Goal: Navigation & Orientation: Find specific page/section

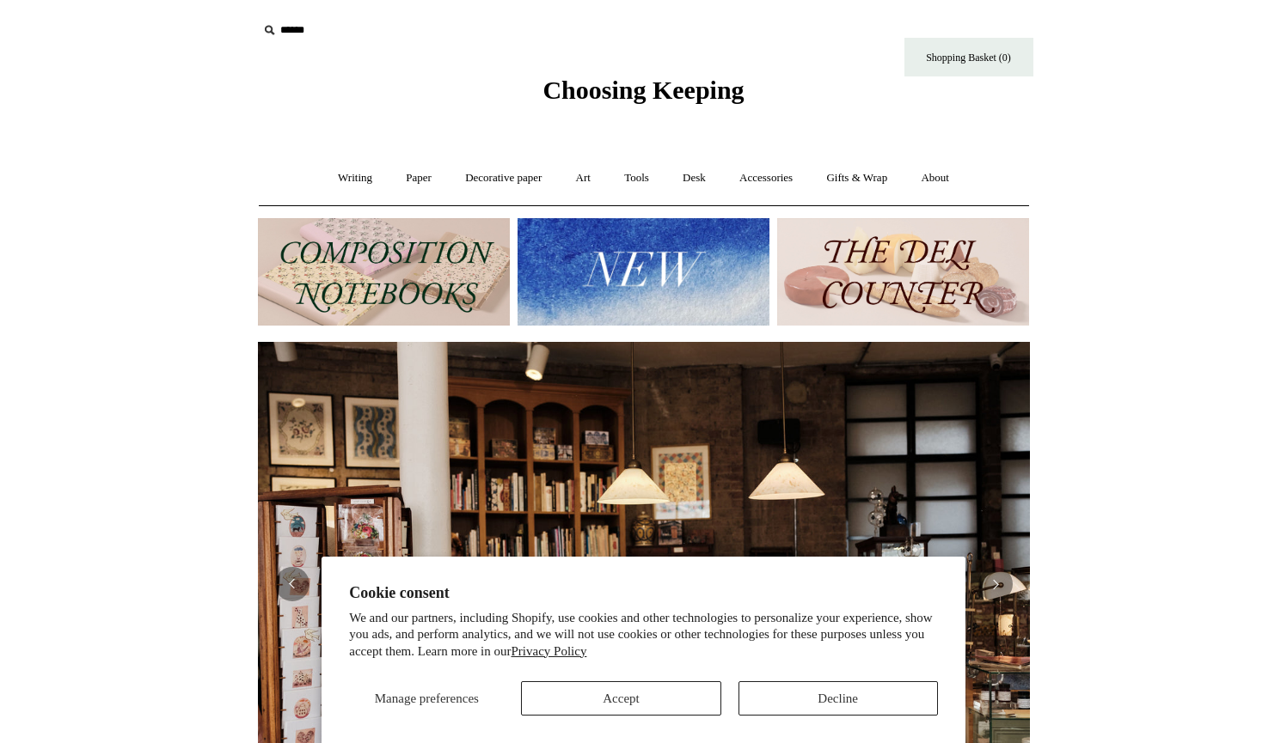
click at [700, 694] on button "Accept" at bounding box center [620, 699] width 199 height 34
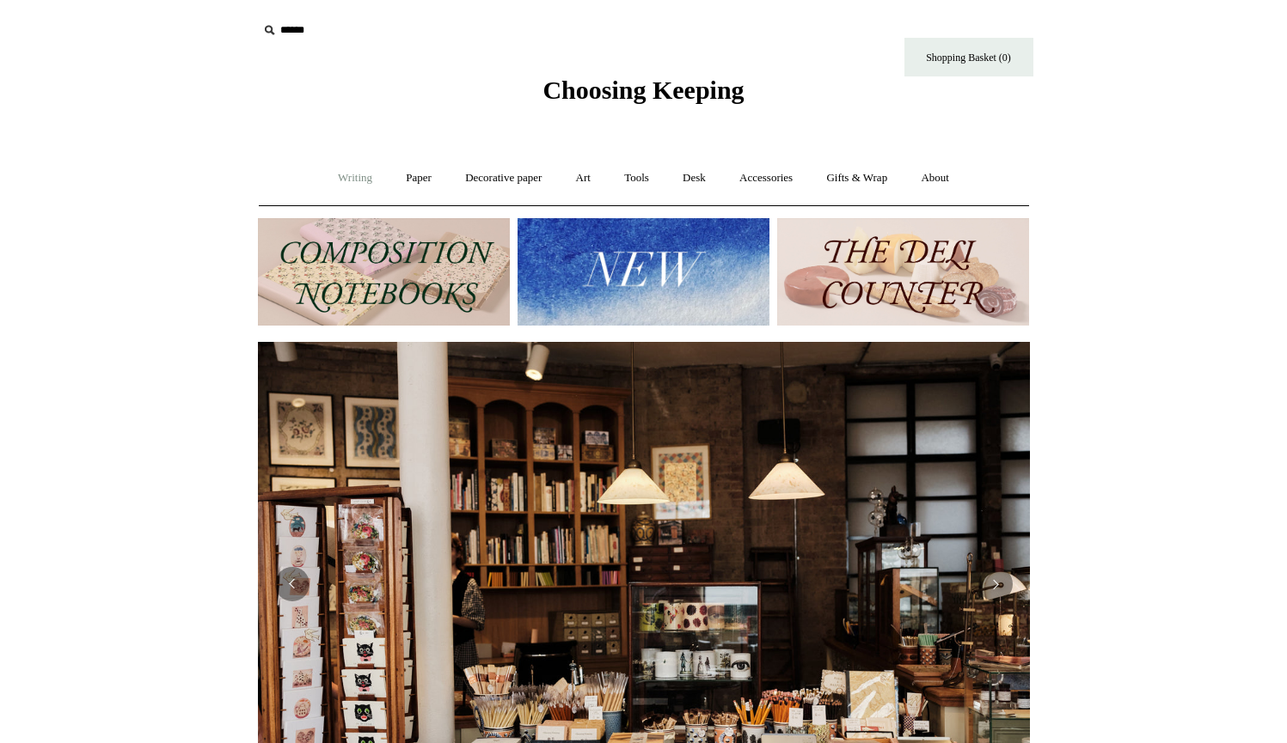
click at [354, 180] on link "Writing +" at bounding box center [354, 179] width 65 height 46
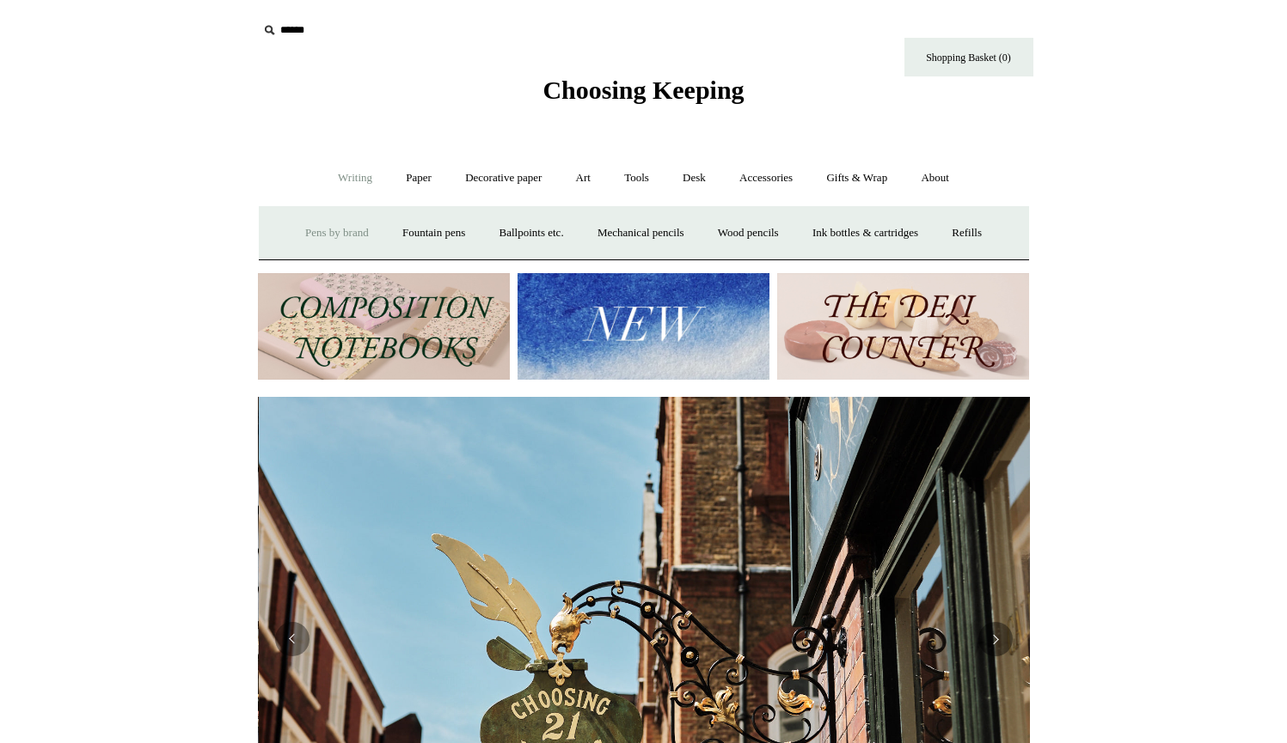
scroll to position [0, 772]
click at [774, 175] on link "Accessories +" at bounding box center [766, 179] width 84 height 46
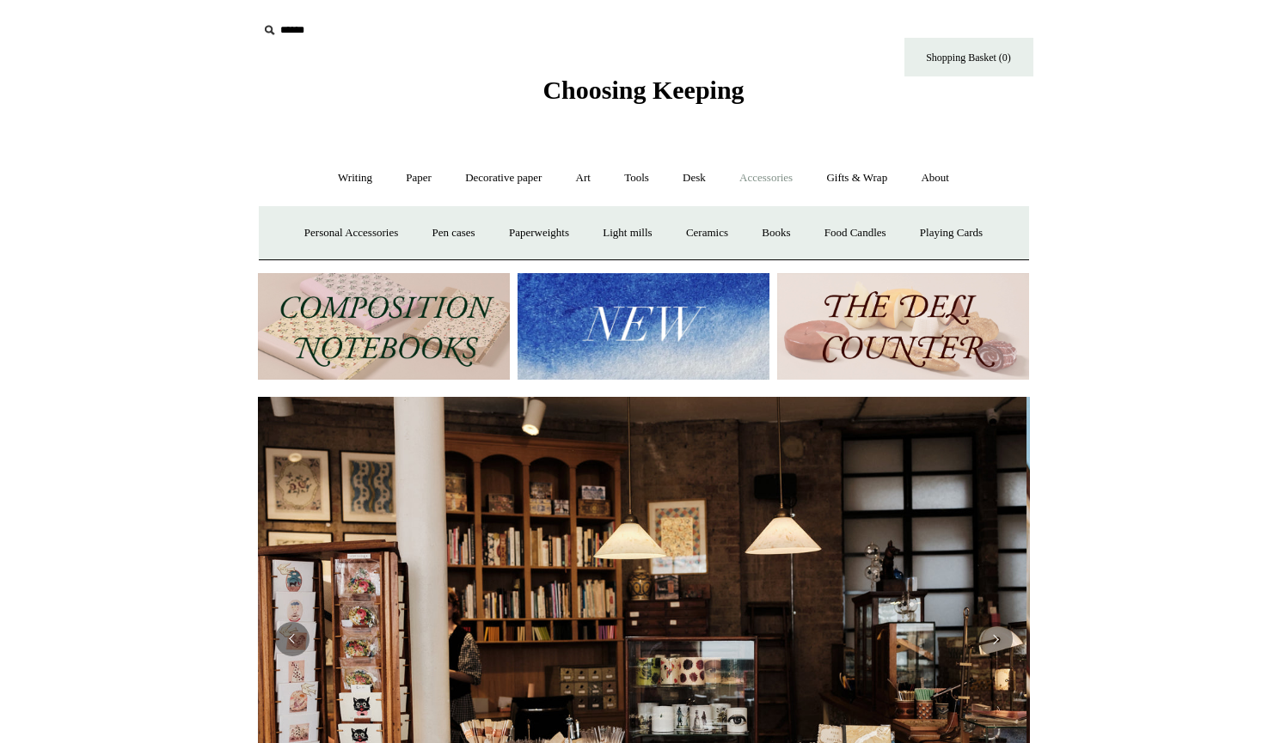
scroll to position [0, 0]
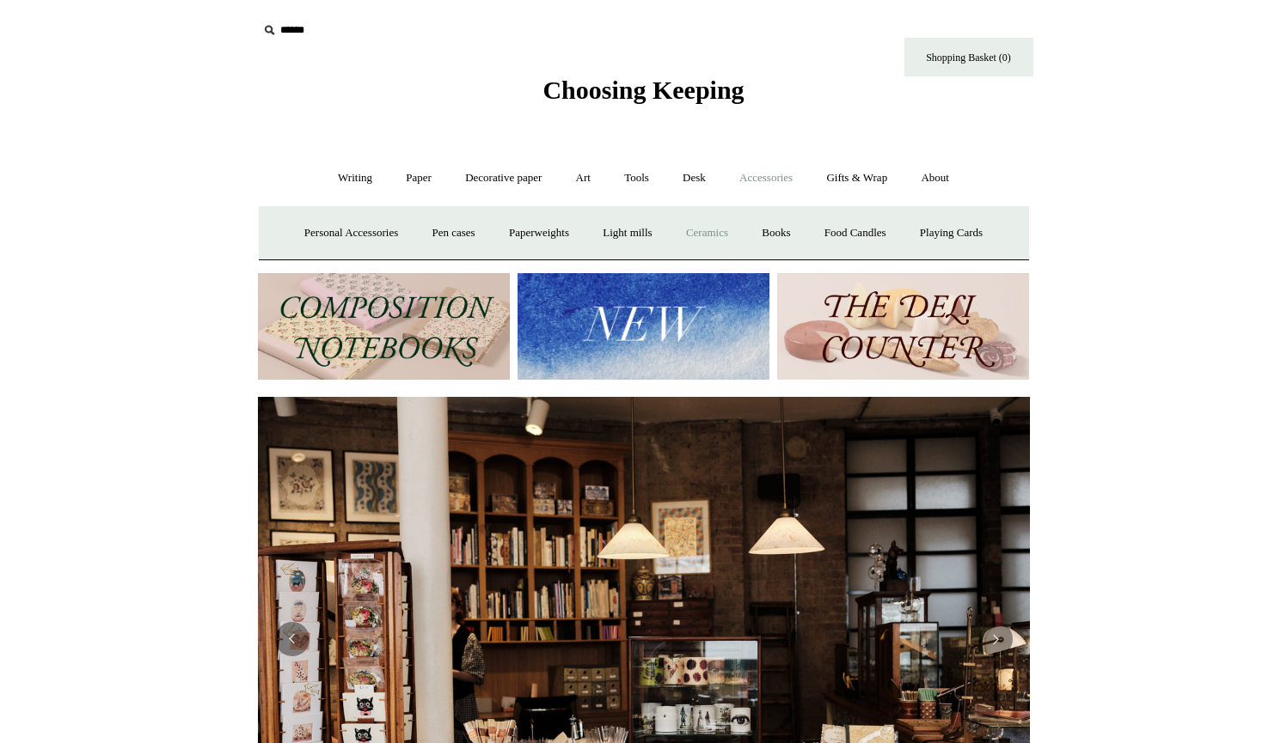
click at [721, 233] on link "Ceramics +" at bounding box center [706, 234] width 73 height 46
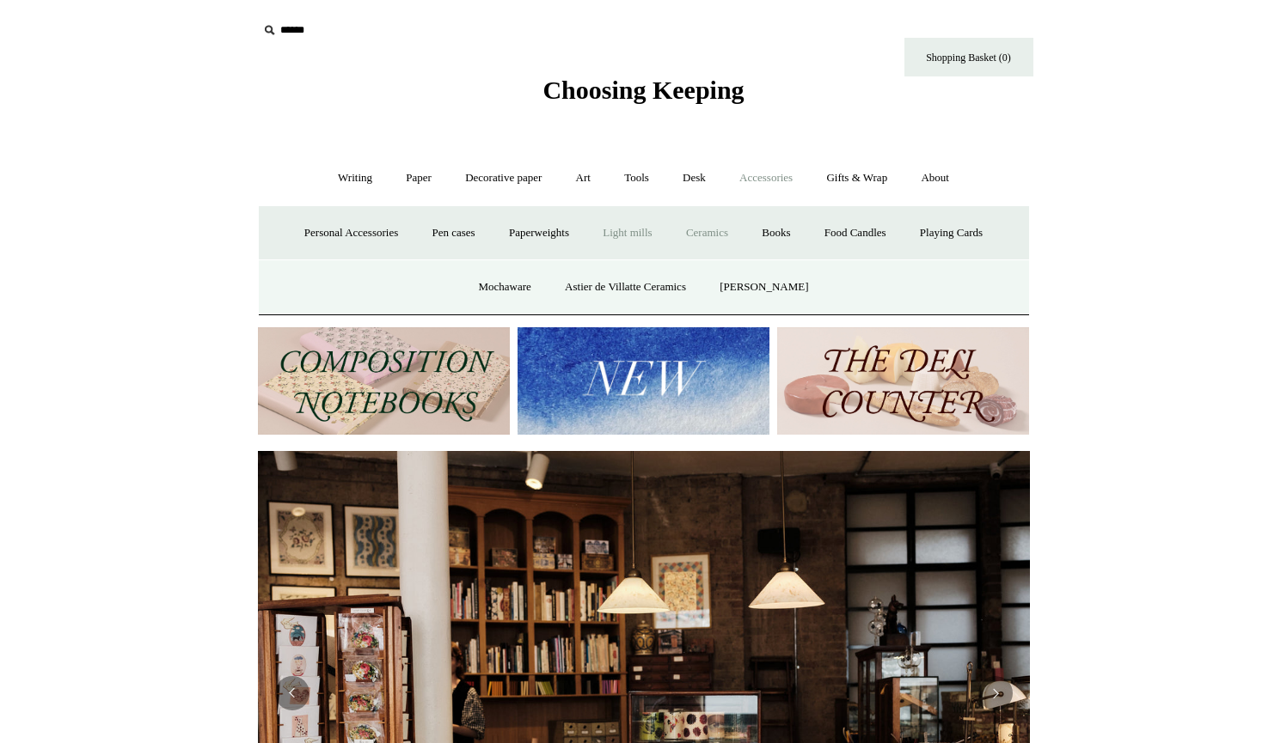
click at [639, 239] on link "Light mills" at bounding box center [627, 234] width 80 height 46
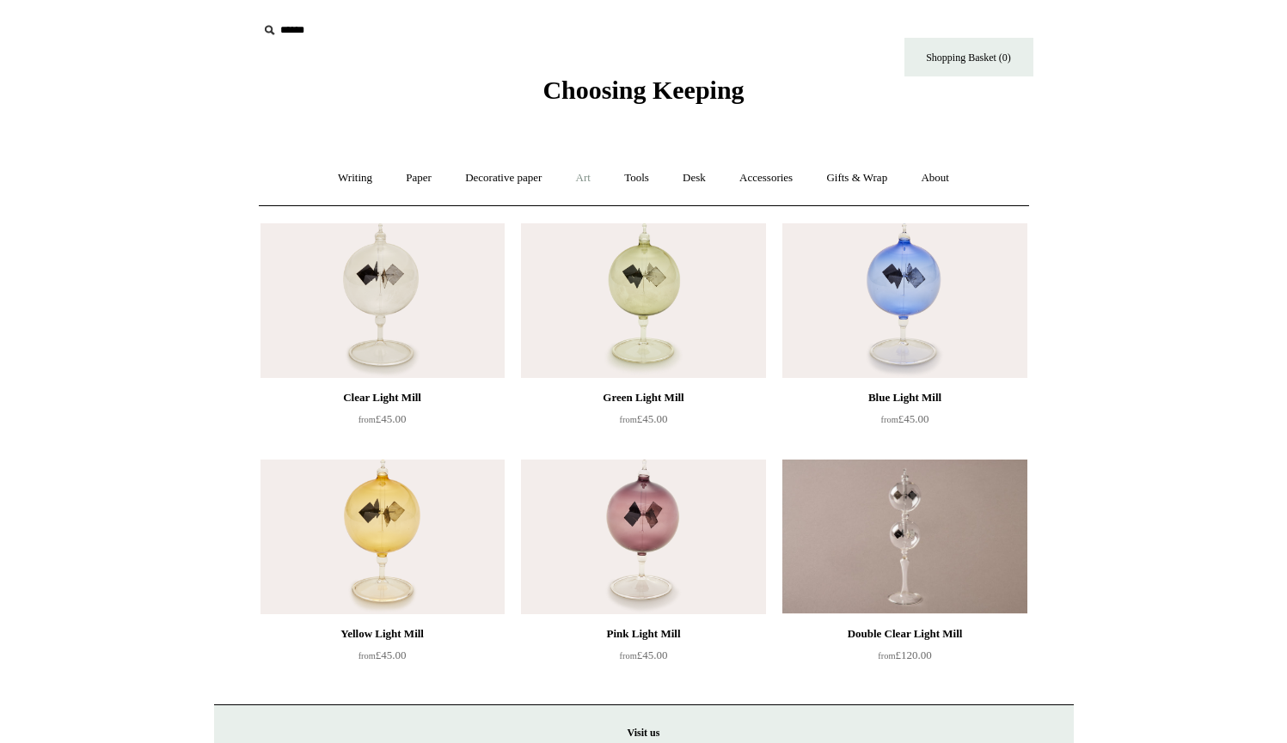
click at [591, 177] on link "Art +" at bounding box center [583, 179] width 46 height 46
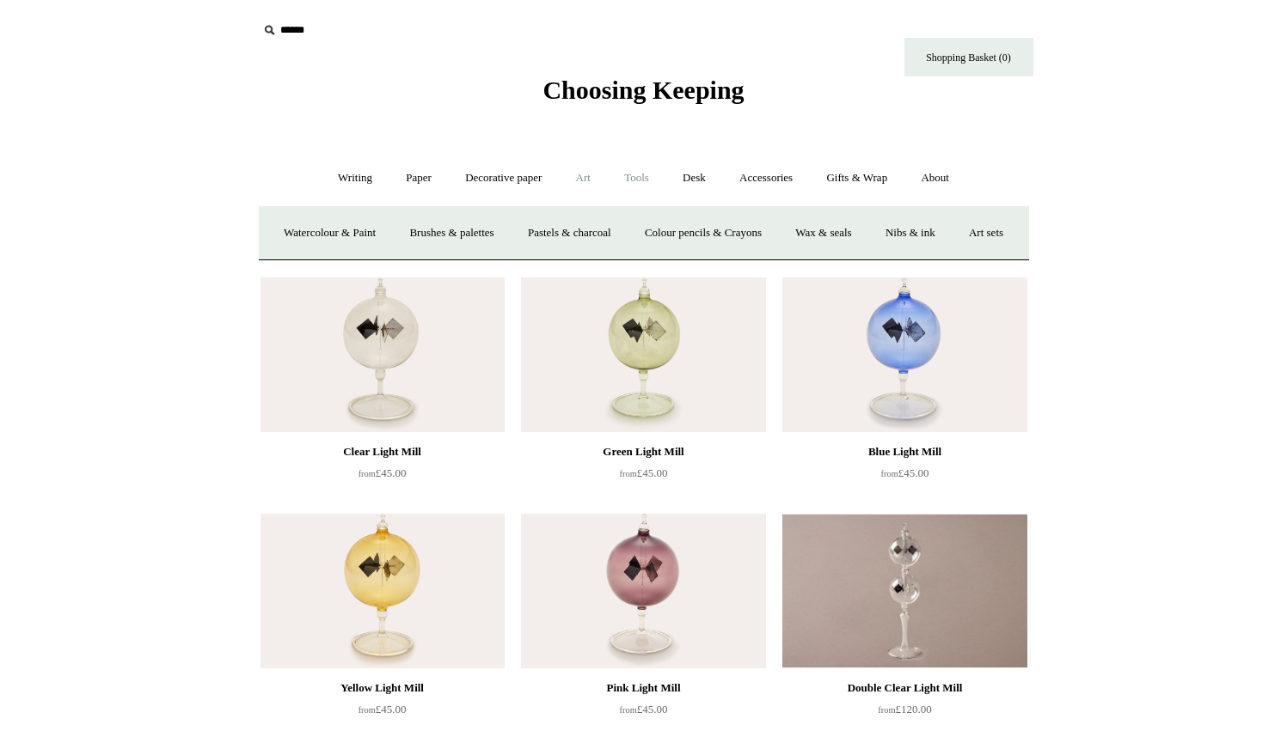
click at [642, 177] on link "Tools +" at bounding box center [637, 179] width 56 height 46
click at [492, 183] on link "Decorative paper +" at bounding box center [503, 179] width 107 height 46
click at [416, 182] on link "Paper +" at bounding box center [418, 179] width 57 height 46
click at [619, 233] on link "Sketchbooks +" at bounding box center [618, 234] width 88 height 46
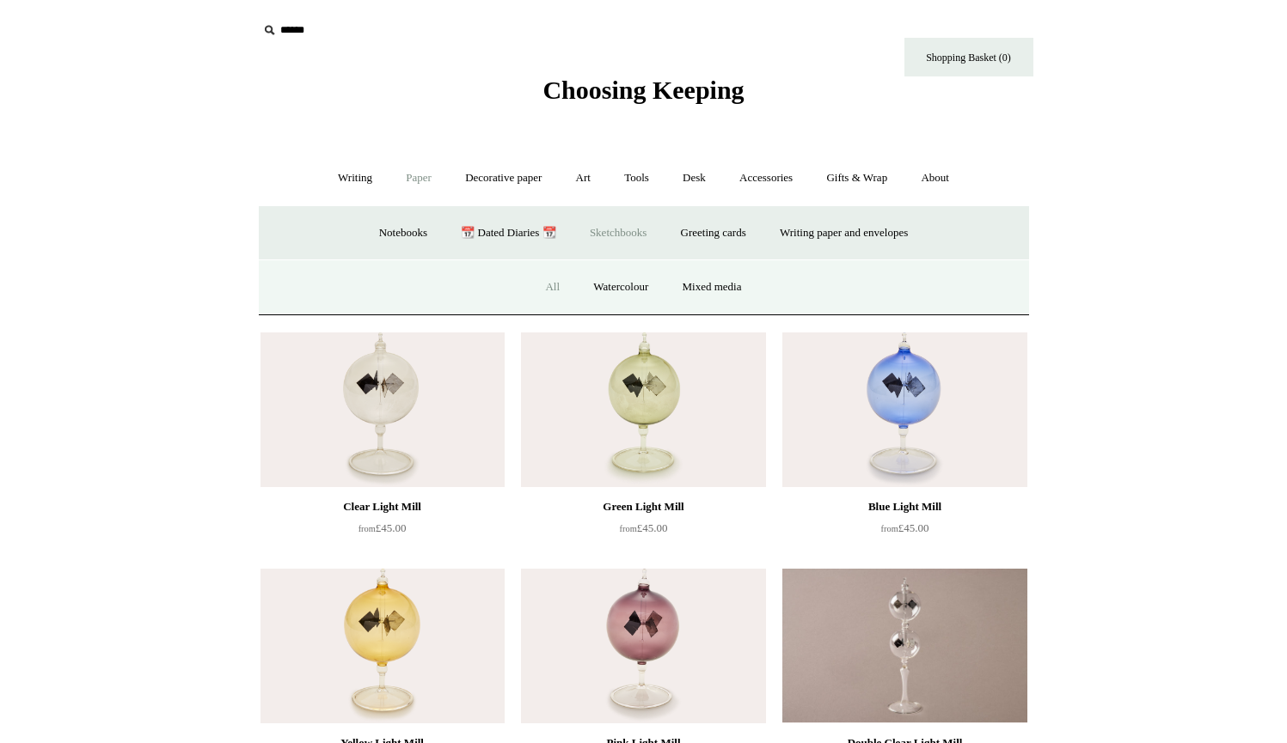
click at [546, 281] on link "All" at bounding box center [552, 288] width 46 height 46
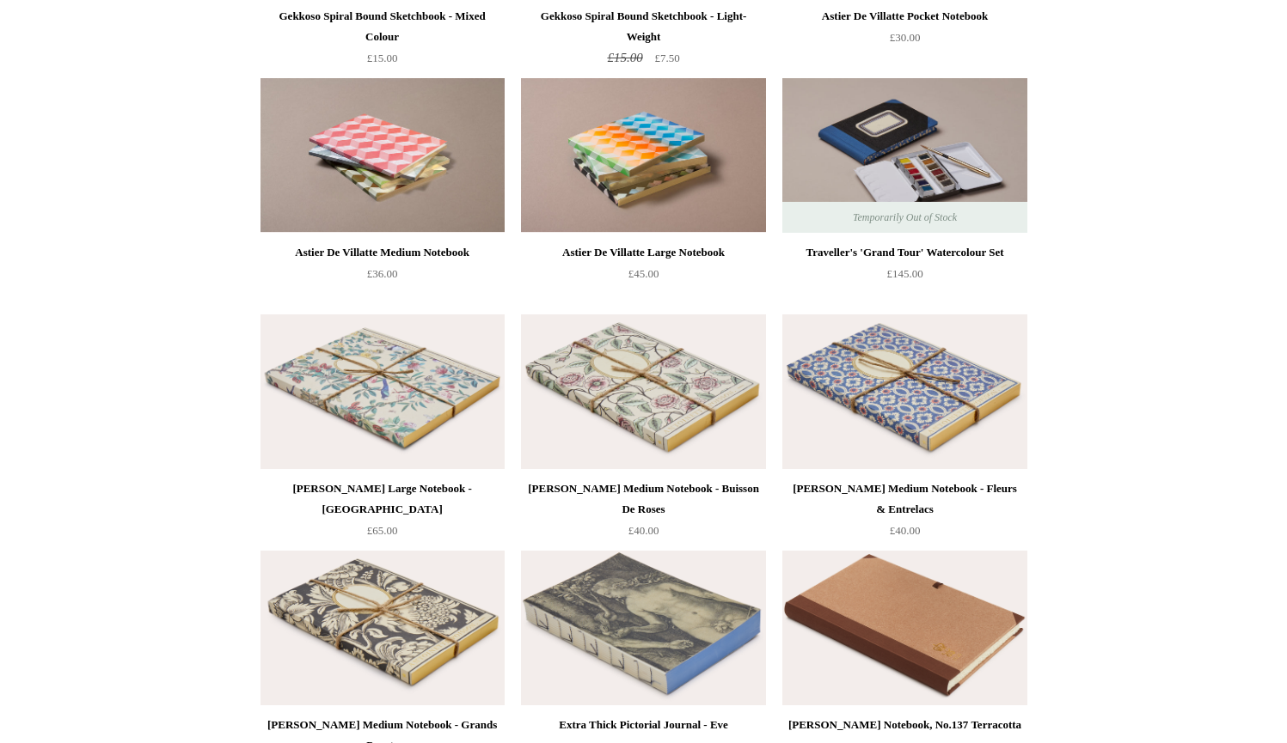
scroll to position [2073, 0]
